Goal: Task Accomplishment & Management: Manage account settings

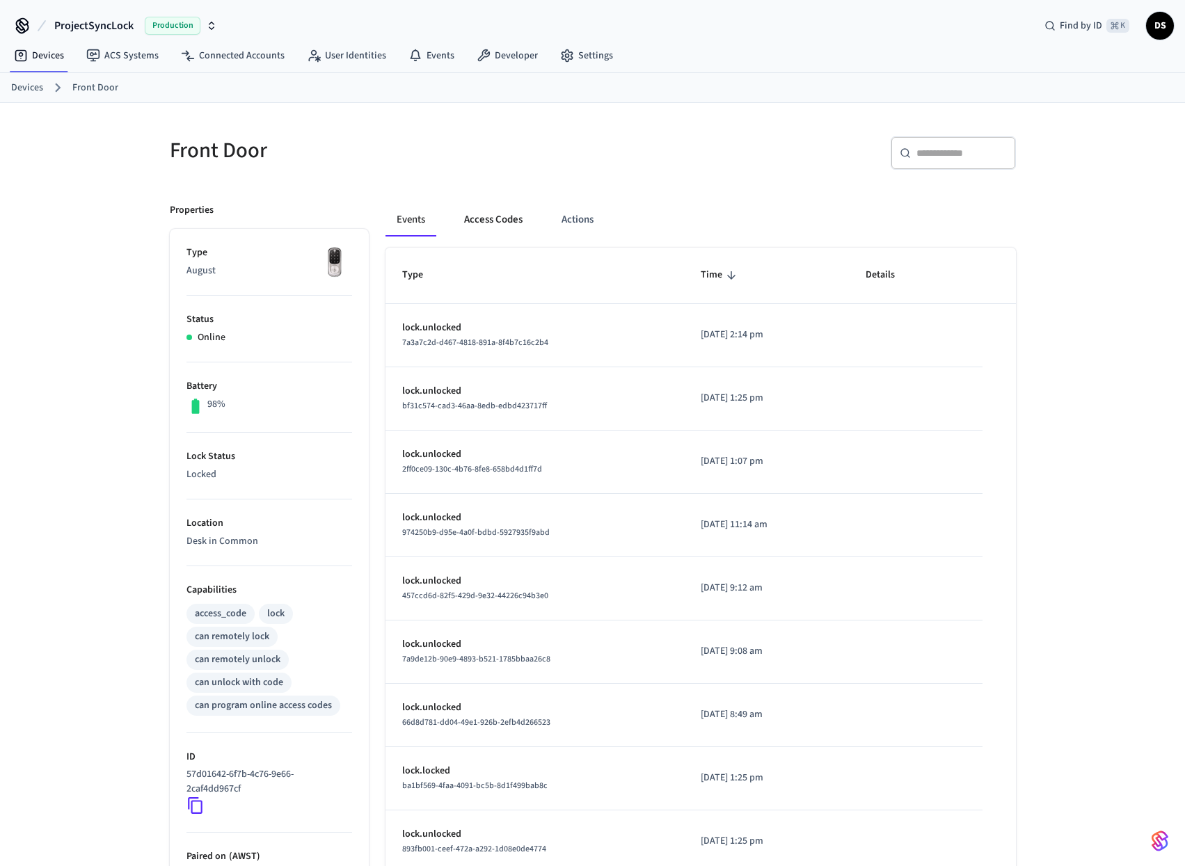
click at [511, 218] on button "Access Codes" at bounding box center [493, 219] width 81 height 33
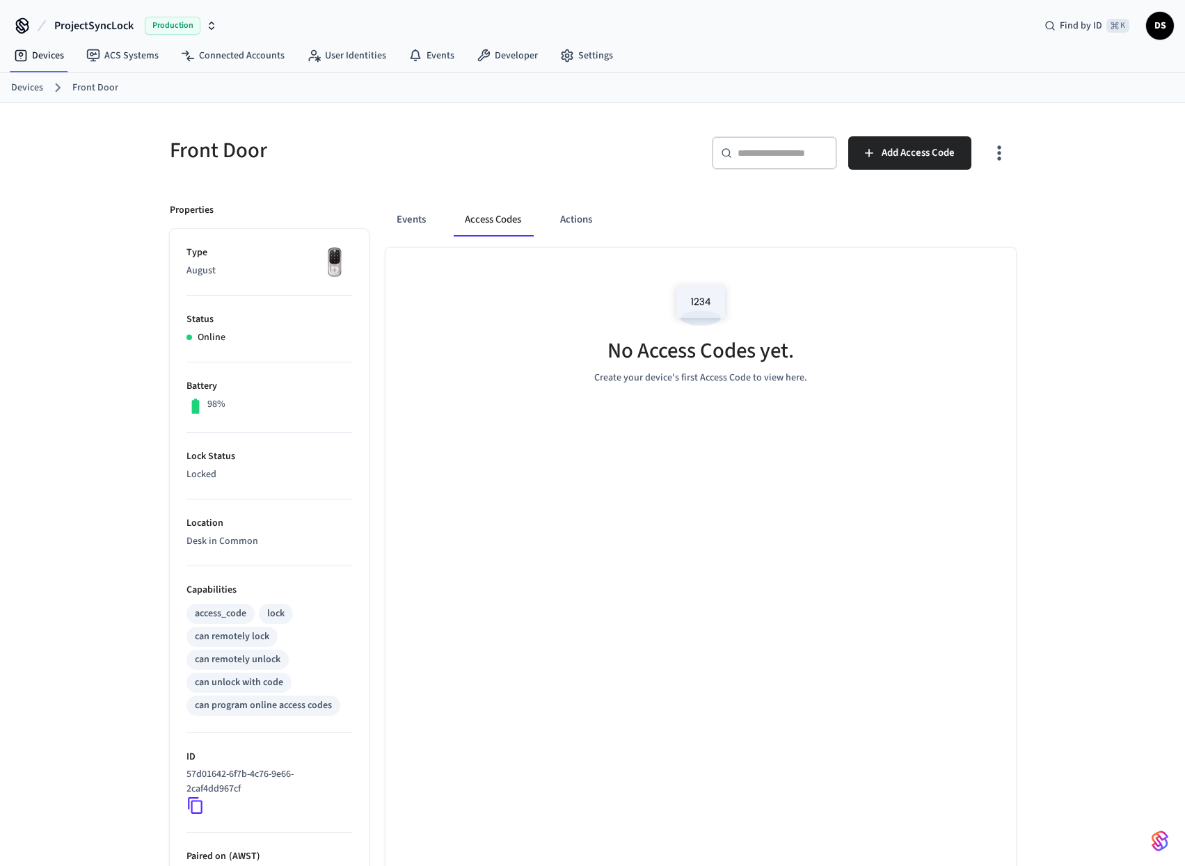
drag, startPoint x: 698, startPoint y: 297, endPoint x: 705, endPoint y: 301, distance: 7.8
click at [698, 297] on img at bounding box center [700, 304] width 63 height 59
click at [931, 159] on span "Add Access Code" at bounding box center [917, 153] width 73 height 18
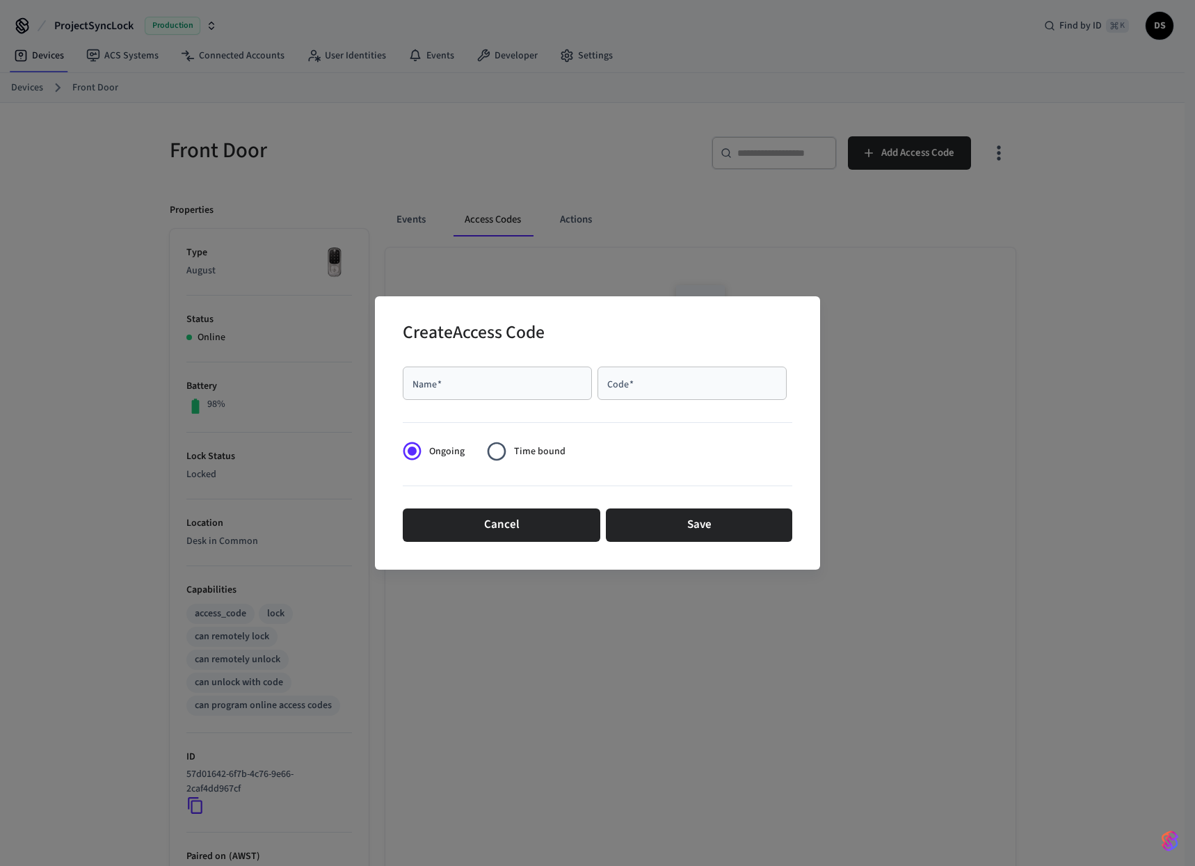
click at [483, 383] on input "Name   *" at bounding box center [497, 383] width 173 height 14
type input "****"
click at [650, 392] on div "Code   *" at bounding box center [692, 383] width 189 height 33
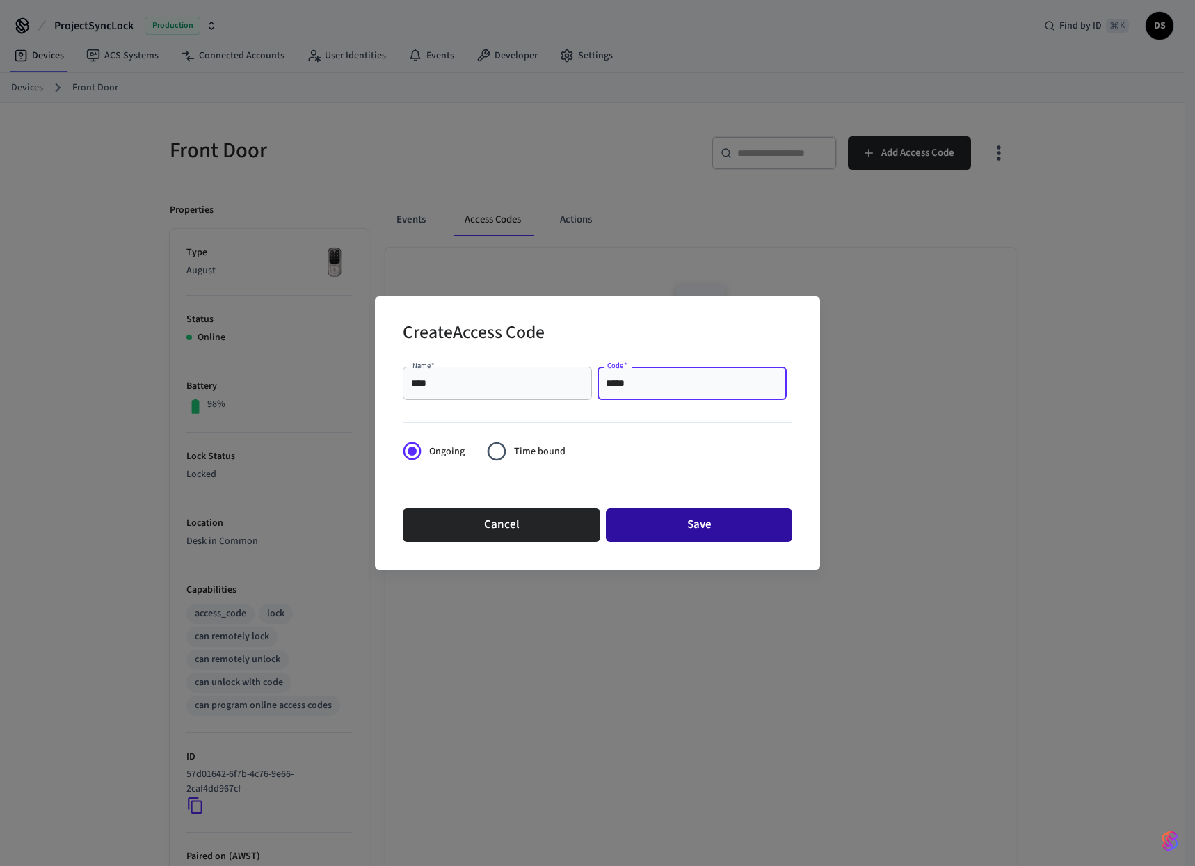
type input "*****"
click at [685, 529] on button "Save" at bounding box center [699, 525] width 186 height 33
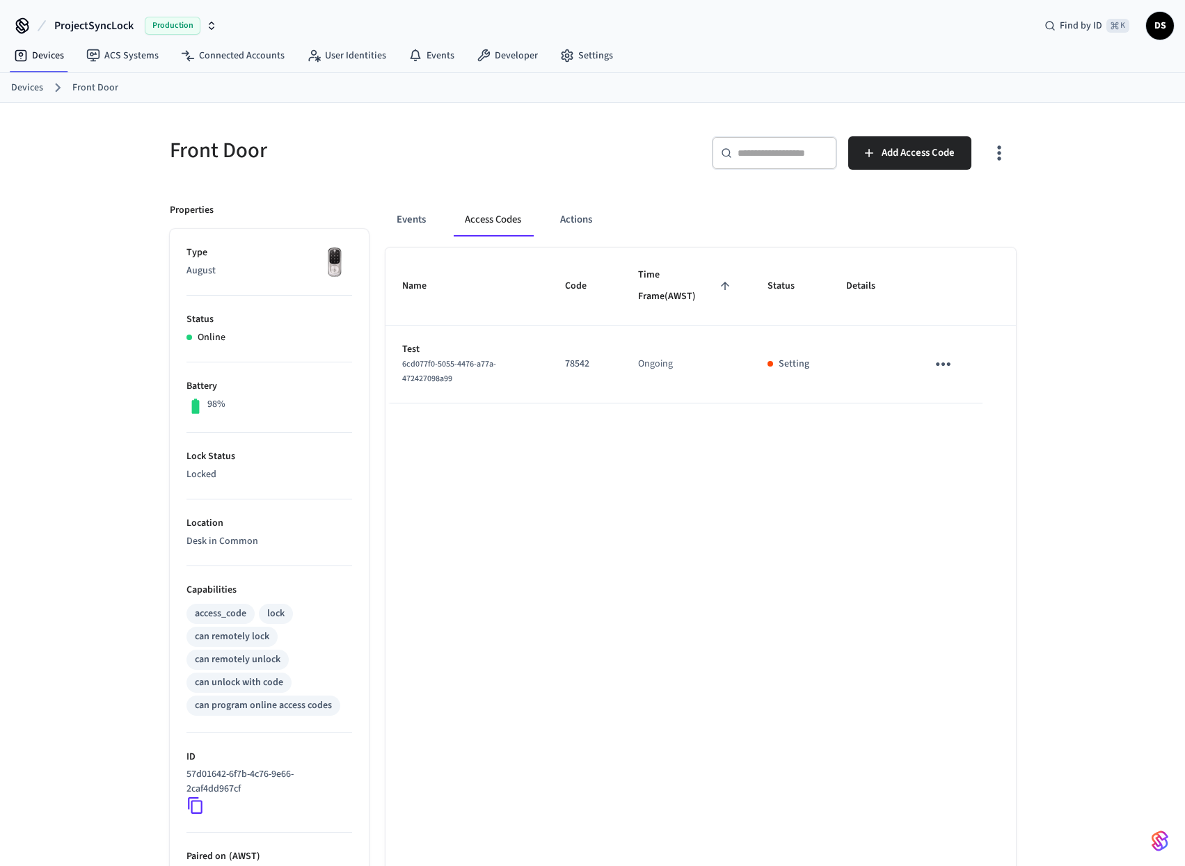
click at [946, 365] on icon "sticky table" at bounding box center [943, 364] width 22 height 22
click at [1133, 371] on div at bounding box center [597, 433] width 1195 height 866
click at [447, 385] on td "Test 6cd077f0-5055-4476-a77a-472427098a99" at bounding box center [466, 365] width 163 height 78
drag, startPoint x: 458, startPoint y: 381, endPoint x: 395, endPoint y: 353, distance: 68.5
click at [391, 355] on td "Test 6cd077f0-5055-4476-a77a-472427098a99" at bounding box center [466, 365] width 163 height 78
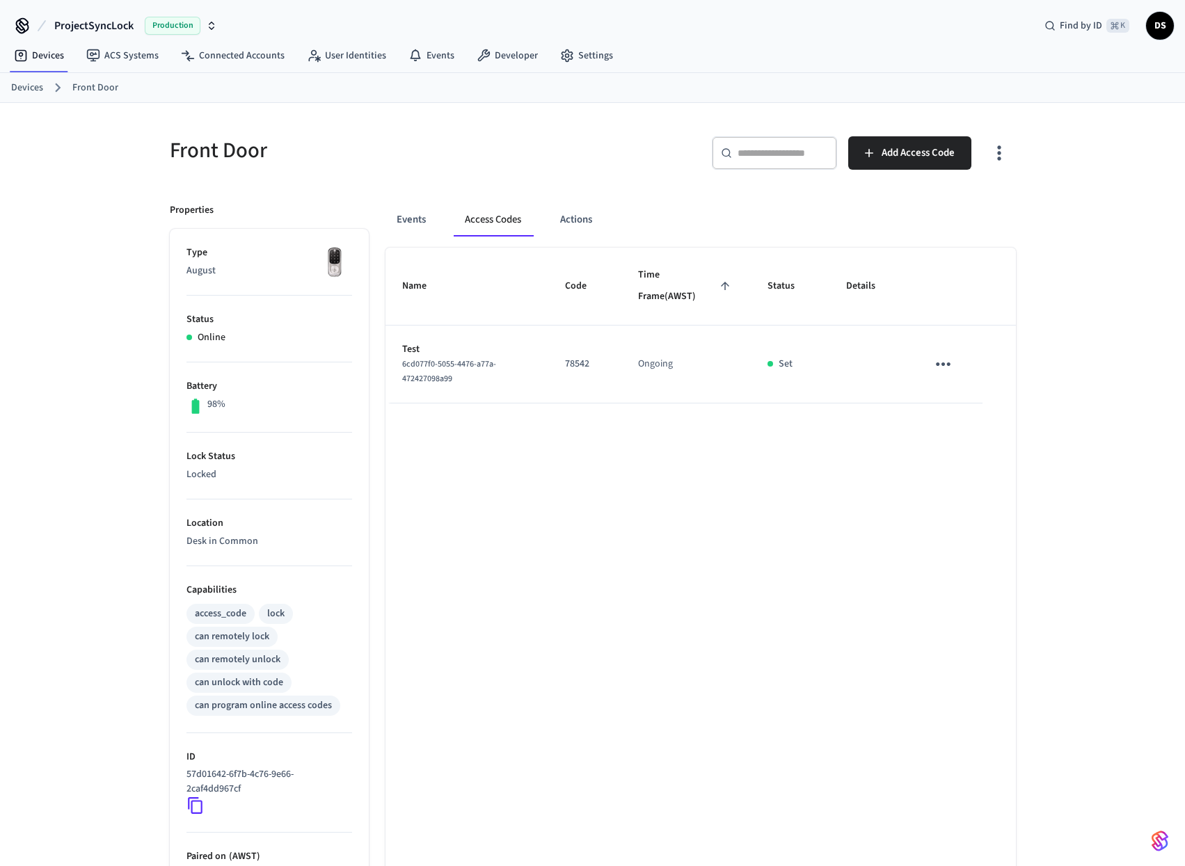
click at [477, 450] on div "Name Code Time Frame (AWST) Status Details Test 6cd077f0-5055-4476-a77a-4724270…" at bounding box center [700, 640] width 630 height 784
drag, startPoint x: 640, startPoint y: 439, endPoint x: 655, endPoint y: 426, distance: 19.2
click at [641, 439] on div "Name Code Time Frame (AWST) Status Details Test 6cd077f0-5055-4476-a77a-4724270…" at bounding box center [700, 640] width 630 height 784
click at [940, 362] on icon "sticky table" at bounding box center [943, 364] width 22 height 22
click at [892, 419] on div at bounding box center [597, 433] width 1195 height 866
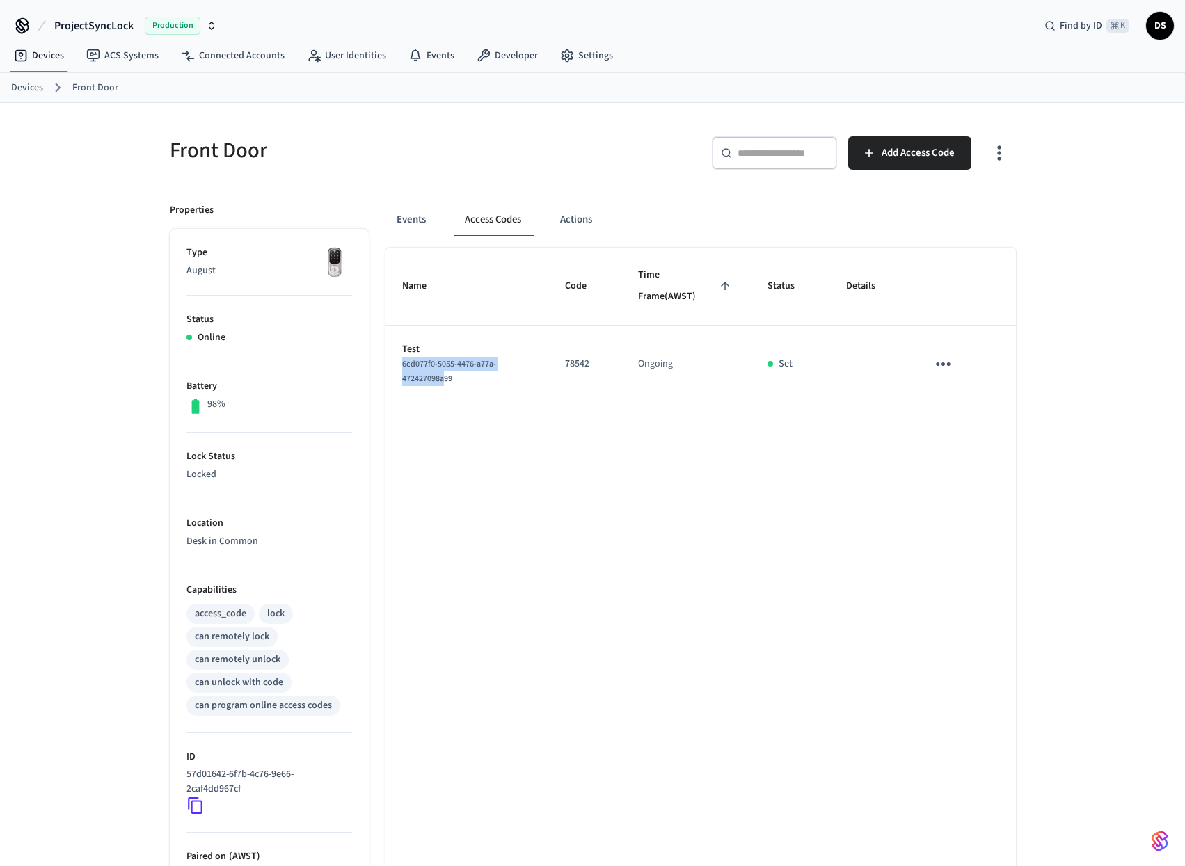
drag, startPoint x: 445, startPoint y: 378, endPoint x: 399, endPoint y: 365, distance: 47.3
click at [399, 365] on td "Test 6cd077f0-5055-4476-a77a-472427098a99" at bounding box center [466, 365] width 163 height 78
click at [437, 371] on div "6cd077f0-5055-4476-a77a-472427098a99" at bounding box center [467, 371] width 130 height 29
click at [600, 480] on div "Name Code Time Frame (AWST) Status Details Test 6cd077f0-5055-4476-a77a-4724270…" at bounding box center [700, 640] width 630 height 784
click at [410, 220] on button "Events" at bounding box center [410, 219] width 51 height 33
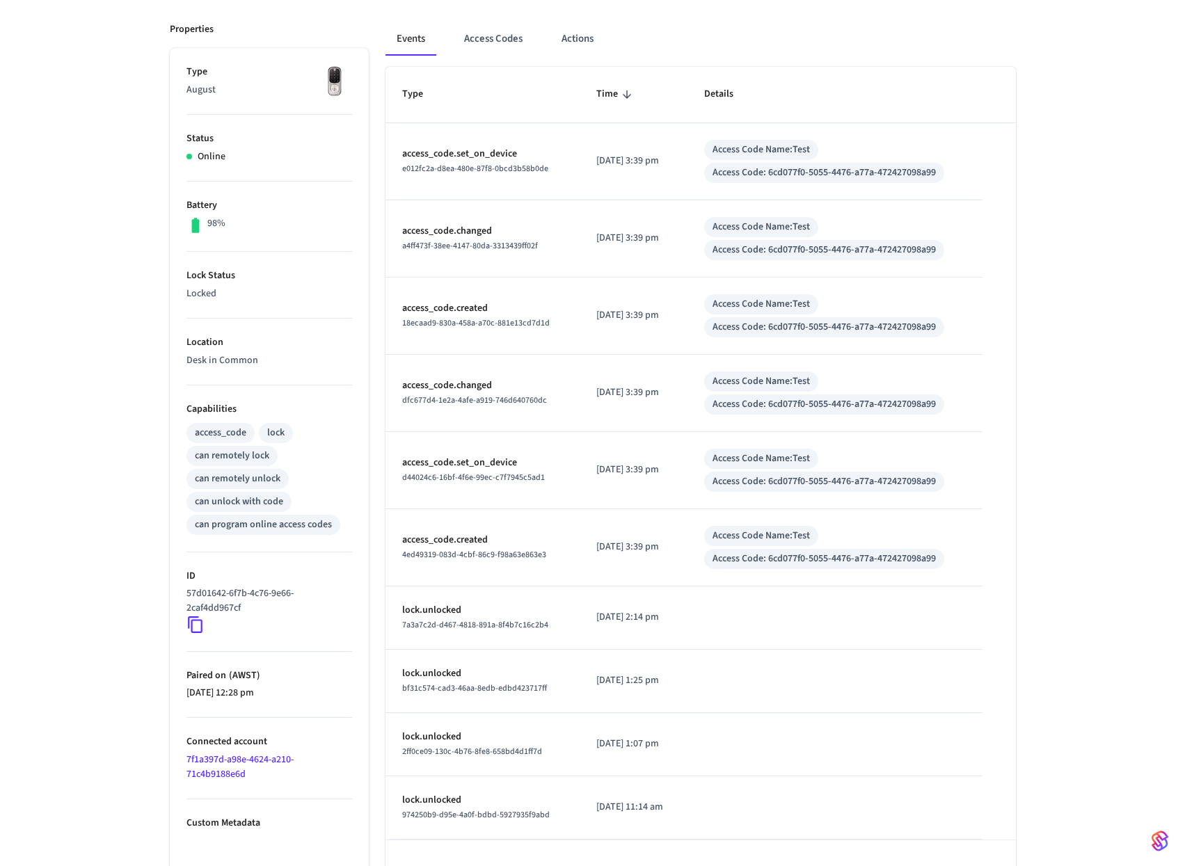
scroll to position [182, 0]
drag, startPoint x: 874, startPoint y: 531, endPoint x: 793, endPoint y: 533, distance: 80.7
click at [787, 531] on div "Access Code Name: Test Access Code: 6cd077f0-5055-4476-a77a-472427098a99" at bounding box center [834, 546] width 261 height 43
drag, startPoint x: 899, startPoint y: 534, endPoint x: 931, endPoint y: 549, distance: 35.5
click at [899, 534] on div "Access Code Name: Test Access Code: 6cd077f0-5055-4476-a77a-472427098a99" at bounding box center [834, 546] width 261 height 43
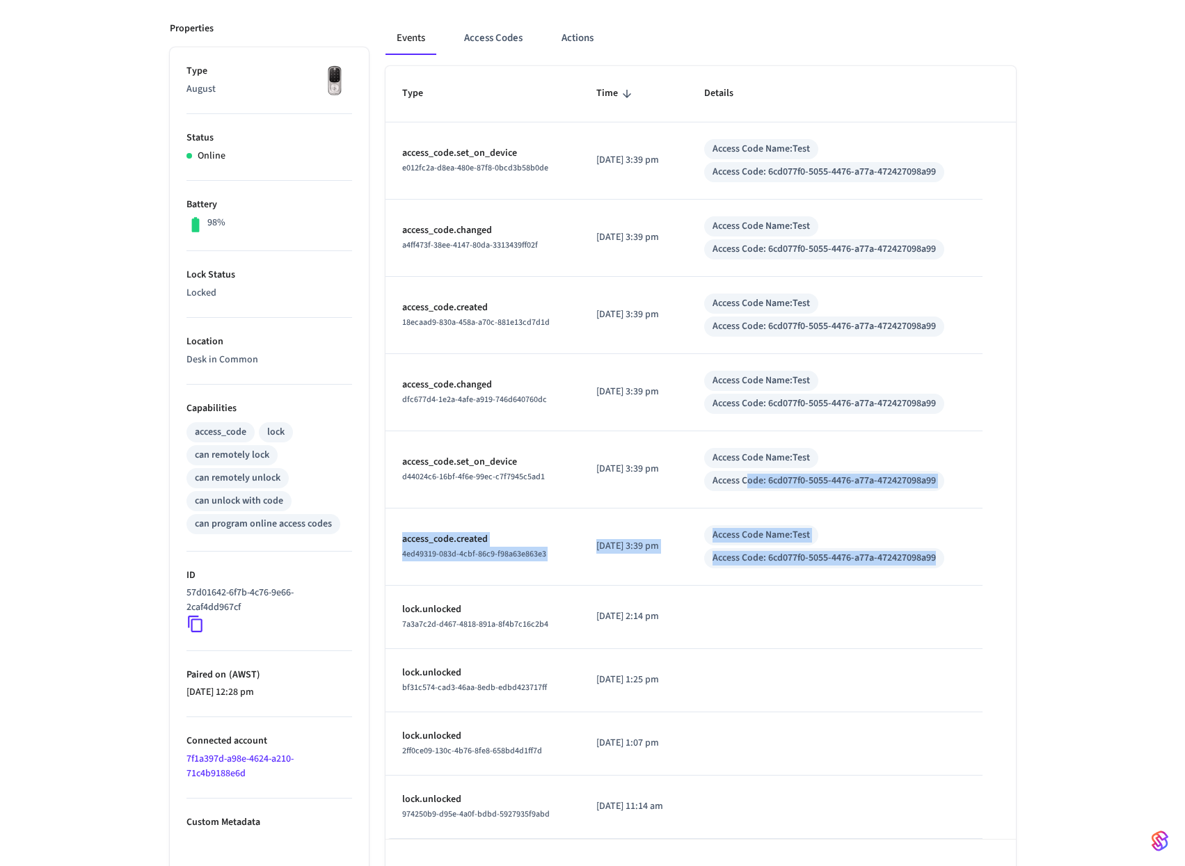
drag, startPoint x: 975, startPoint y: 551, endPoint x: 755, endPoint y: 474, distance: 233.0
click at [760, 474] on tbody "access_code.set_on_device e012fc2a-d8ea-480e-87f8-0bcd3b58b0de 2025/08/29 at 3:…" at bounding box center [700, 480] width 630 height 716
click at [949, 447] on td "Access Code Name: Test Access Code: 6cd077f0-5055-4476-a77a-472427098a99" at bounding box center [834, 469] width 294 height 77
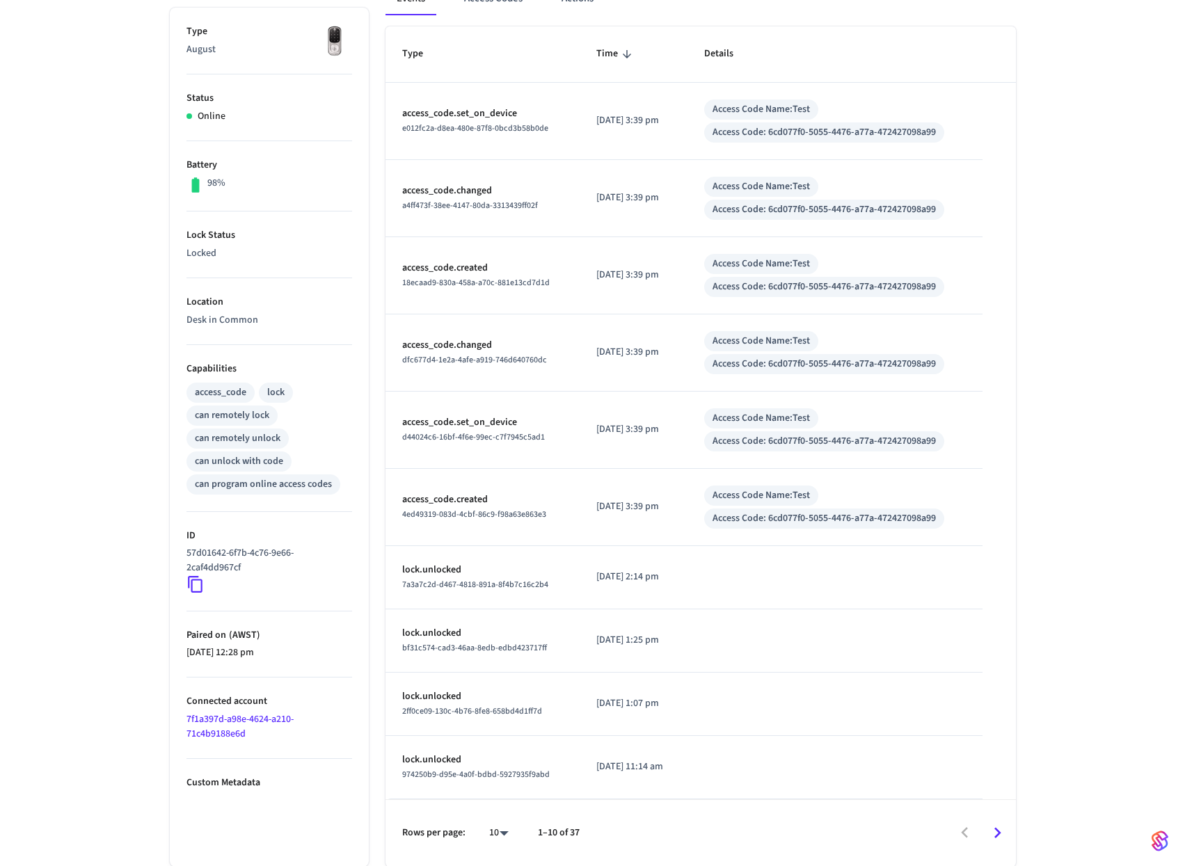
scroll to position [0, 0]
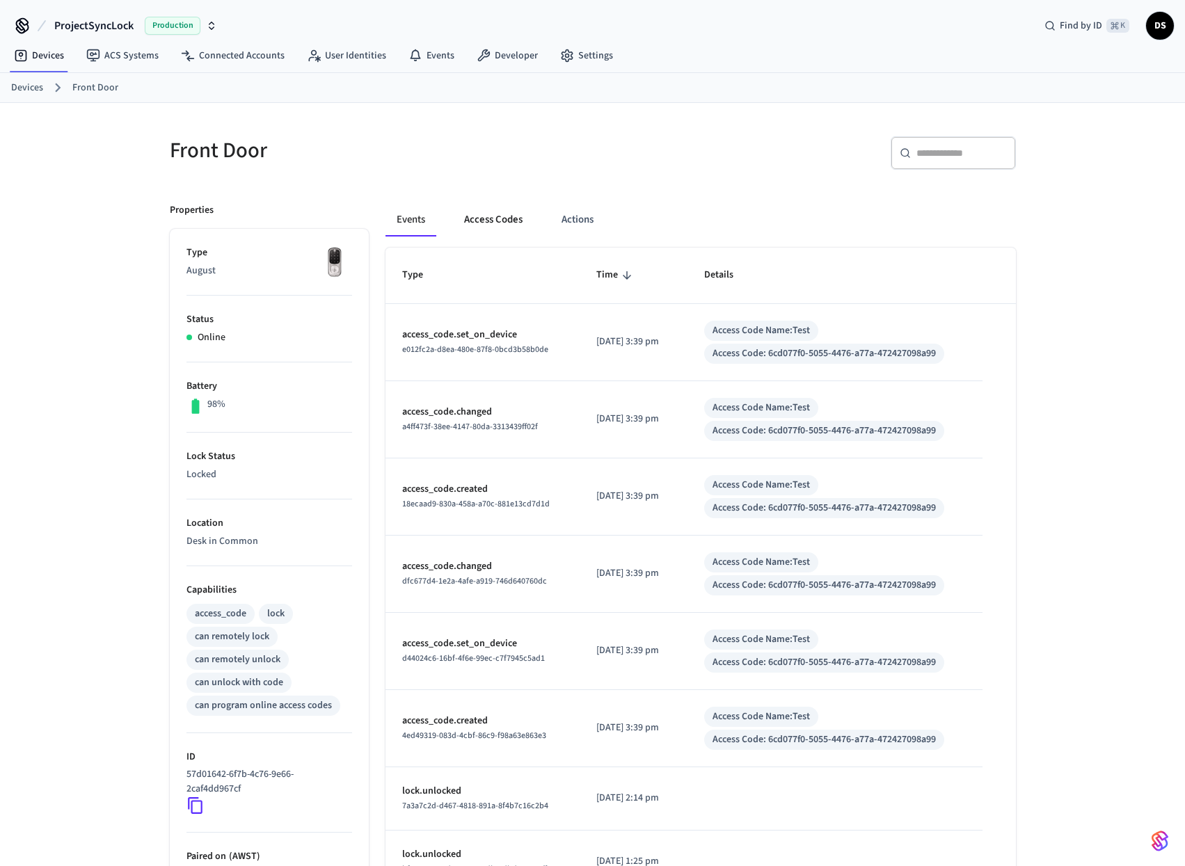
click at [497, 227] on button "Access Codes" at bounding box center [493, 219] width 81 height 33
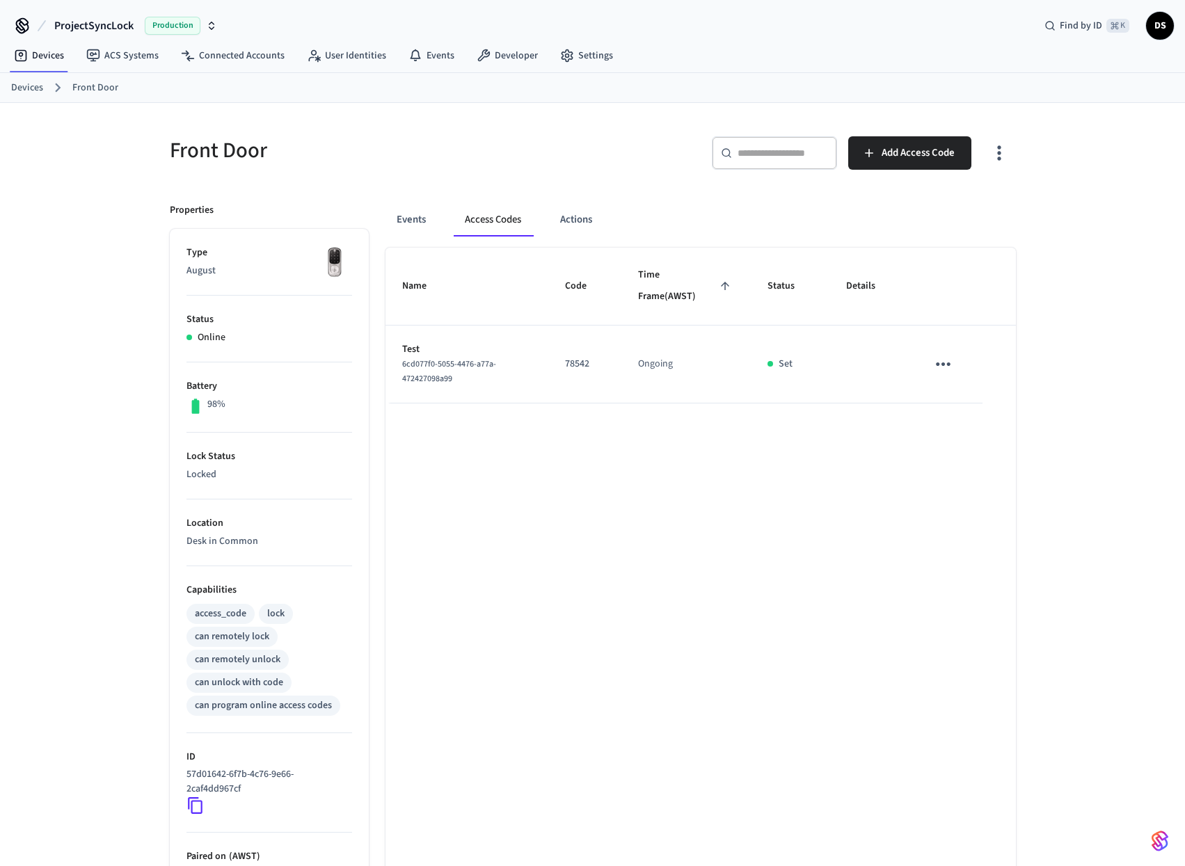
click at [468, 378] on div "6cd077f0-5055-4476-a77a-472427098a99" at bounding box center [467, 371] width 130 height 29
click at [943, 360] on icon "sticky table" at bounding box center [943, 364] width 22 height 22
drag, startPoint x: 870, startPoint y: 431, endPoint x: 865, endPoint y: 425, distance: 7.4
click at [870, 431] on div at bounding box center [597, 433] width 1195 height 866
click at [586, 223] on button "Actions" at bounding box center [576, 219] width 54 height 33
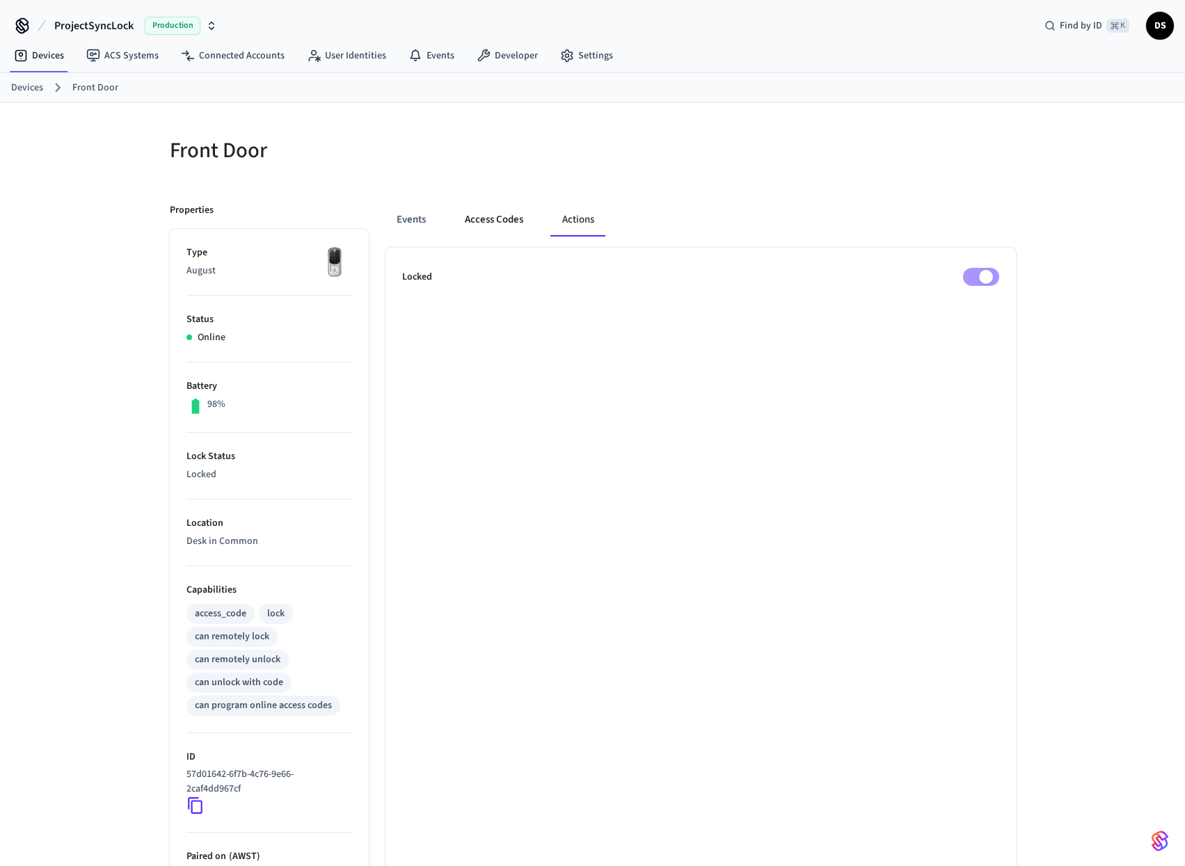
click at [488, 221] on button "Access Codes" at bounding box center [494, 219] width 81 height 33
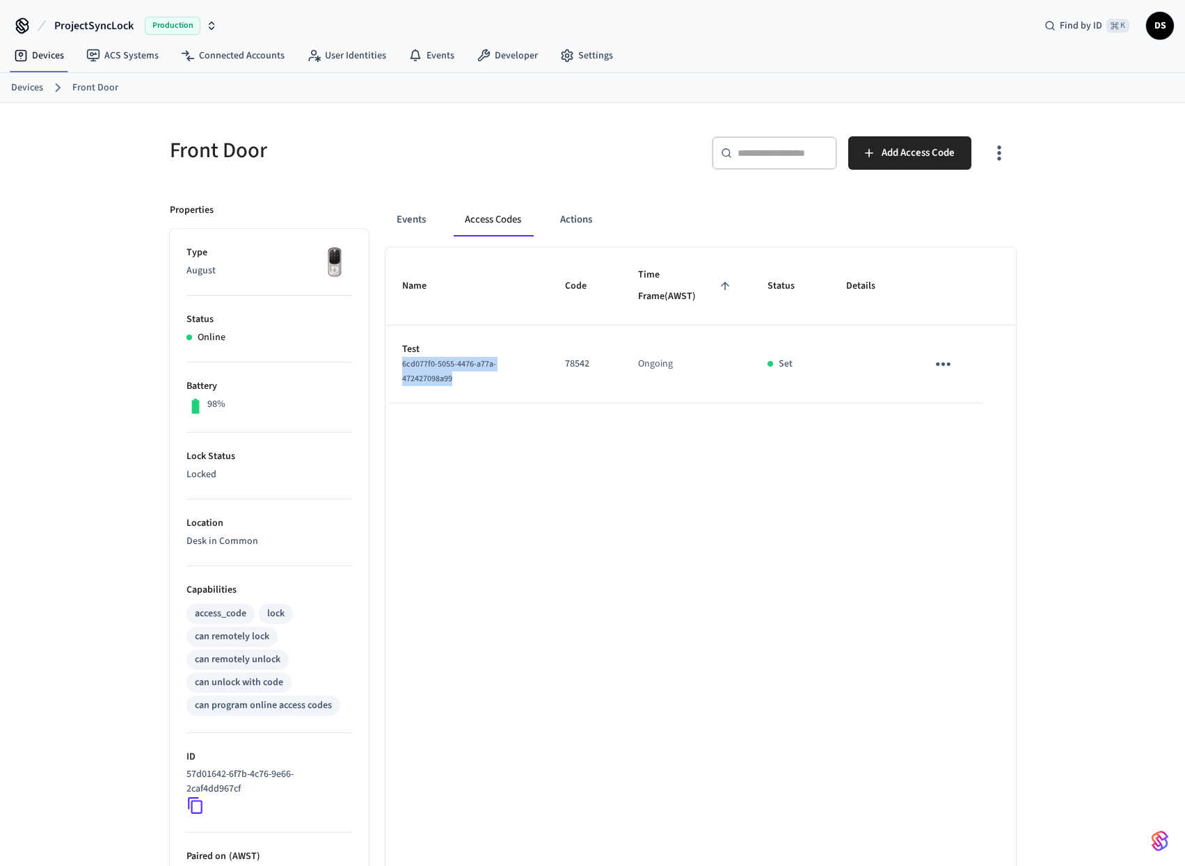
drag, startPoint x: 401, startPoint y: 362, endPoint x: 469, endPoint y: 381, distance: 70.0
click at [461, 381] on div "6cd077f0-5055-4476-a77a-472427098a99" at bounding box center [467, 371] width 130 height 29
click at [415, 214] on button "Events" at bounding box center [410, 219] width 51 height 33
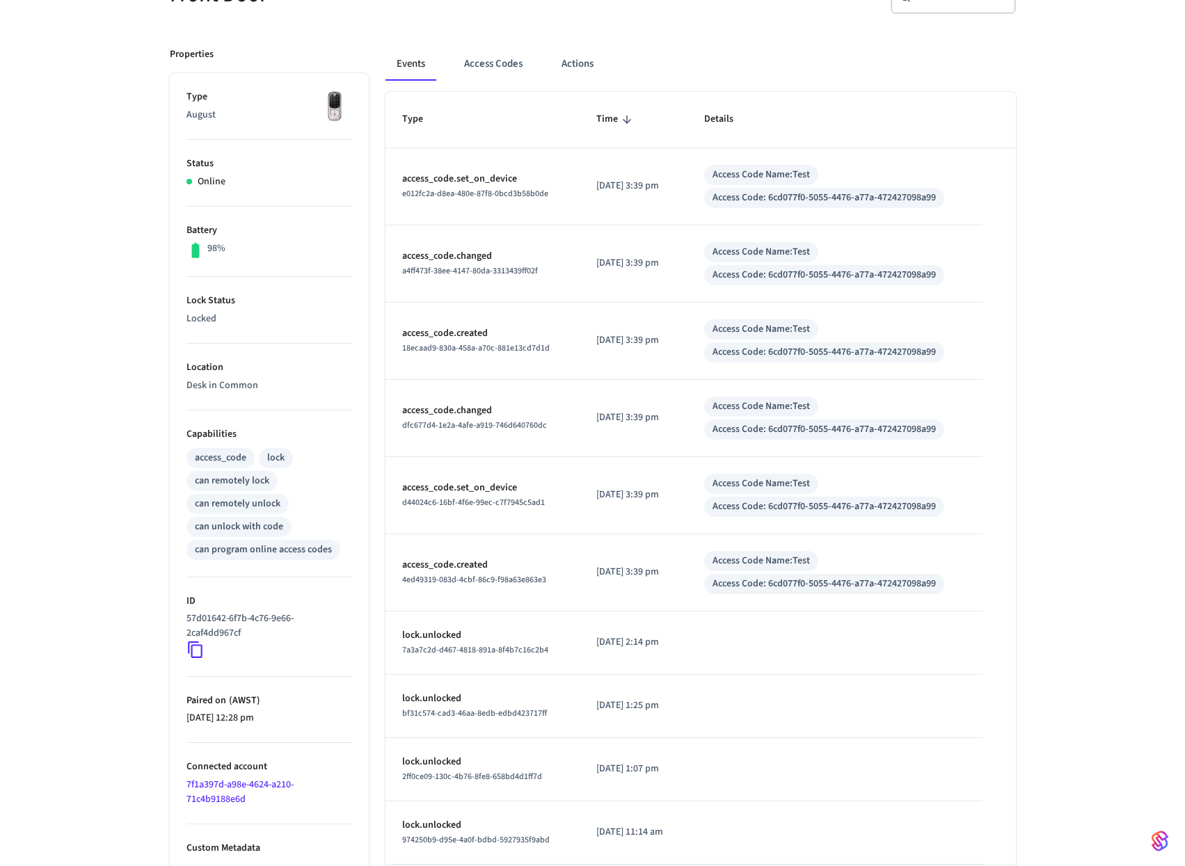
scroll to position [173, 0]
